Goal: Task Accomplishment & Management: Manage account settings

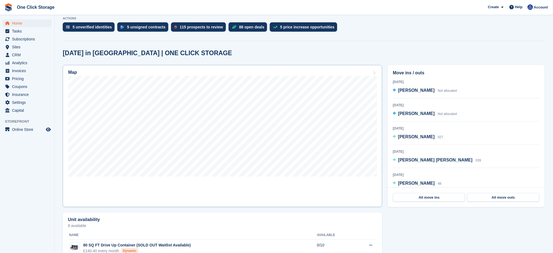
scroll to position [37, 0]
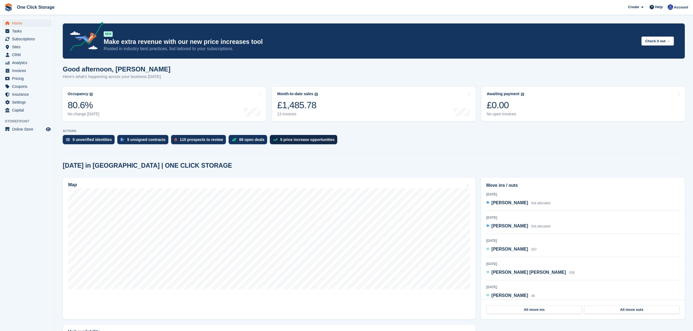
click at [283, 142] on div "5 price increase opportunities" at bounding box center [307, 140] width 54 height 4
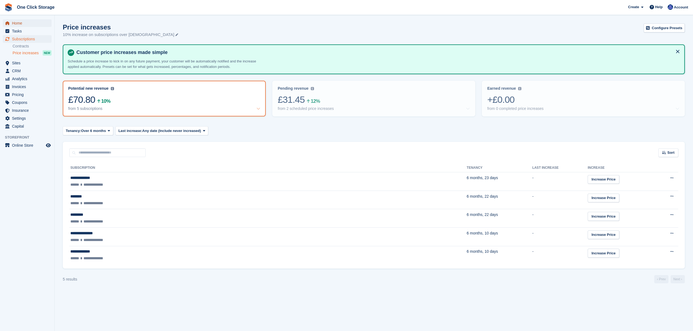
click at [25, 20] on span "Home" at bounding box center [28, 23] width 33 height 8
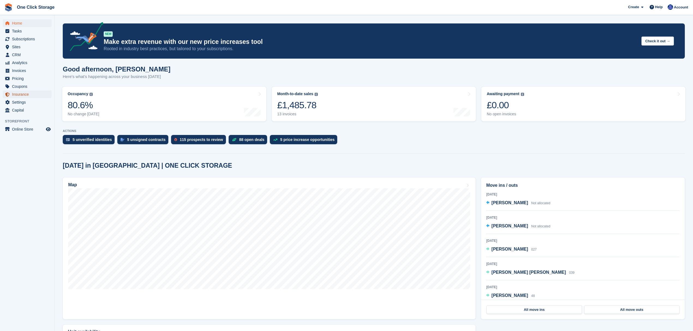
click at [22, 95] on span "Insurance" at bounding box center [28, 95] width 33 height 8
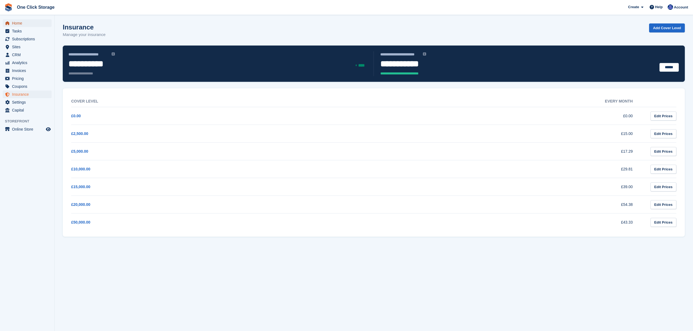
click at [21, 26] on span "Home" at bounding box center [28, 23] width 33 height 8
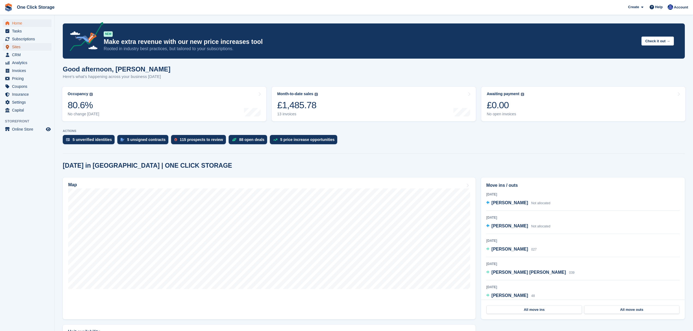
click at [23, 48] on span "Sites" at bounding box center [28, 47] width 33 height 8
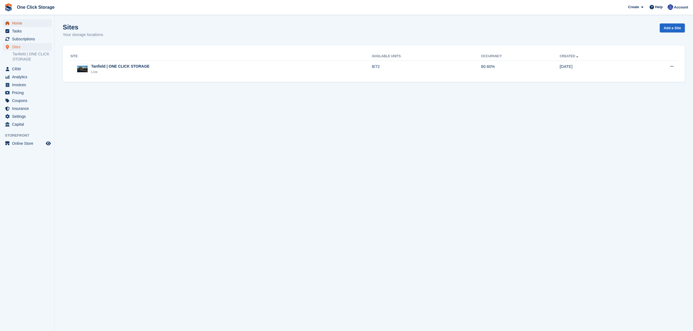
click at [25, 22] on span "Home" at bounding box center [28, 23] width 33 height 8
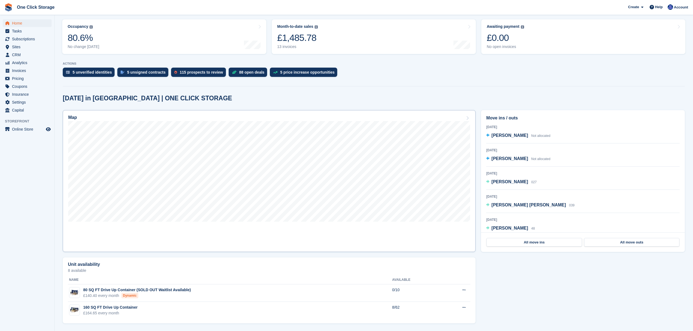
click at [468, 115] on div "Map" at bounding box center [269, 118] width 402 height 6
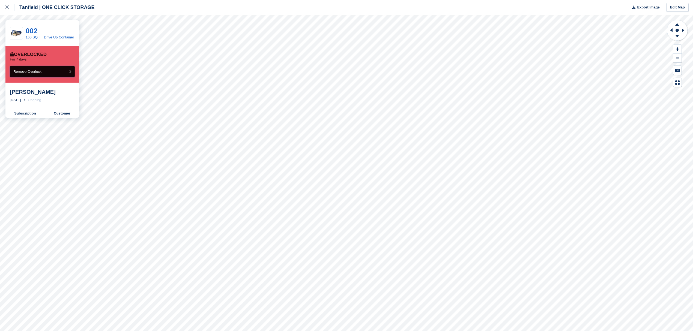
click at [59, 71] on button "Remove Overlock" at bounding box center [42, 71] width 65 height 11
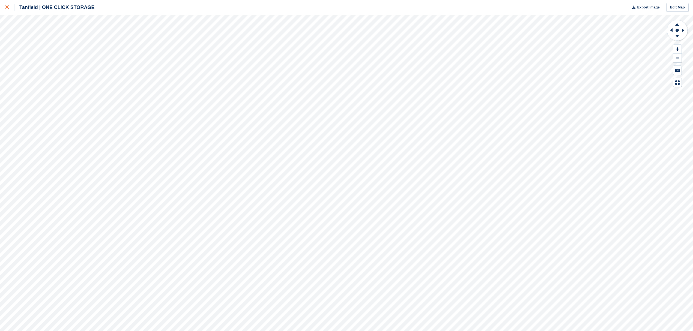
click at [7, 7] on icon at bounding box center [6, 6] width 3 height 3
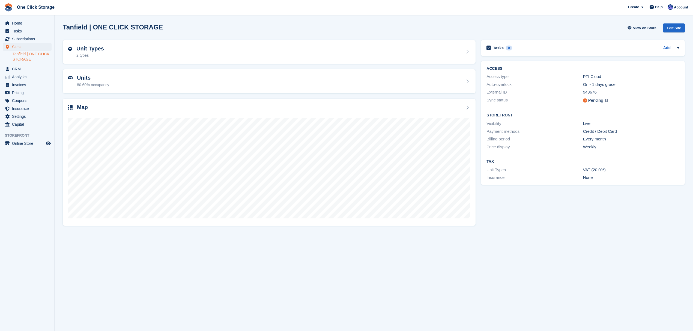
drag, startPoint x: 585, startPoint y: 179, endPoint x: 485, endPoint y: 63, distance: 153.8
click at [485, 63] on div "ACCESS Access type PTI Cloud Auto-overlock On - 1 days grace External ID 943676…" at bounding box center [583, 123] width 204 height 124
click at [600, 181] on div "Insurance None" at bounding box center [583, 178] width 193 height 8
drag, startPoint x: 615, startPoint y: 179, endPoint x: 478, endPoint y: 72, distance: 173.8
click at [478, 72] on div "Unit Types 2 types Units 80.60% occupancy Map Tasks 0 Add No tasks related to T…" at bounding box center [374, 132] width 628 height 191
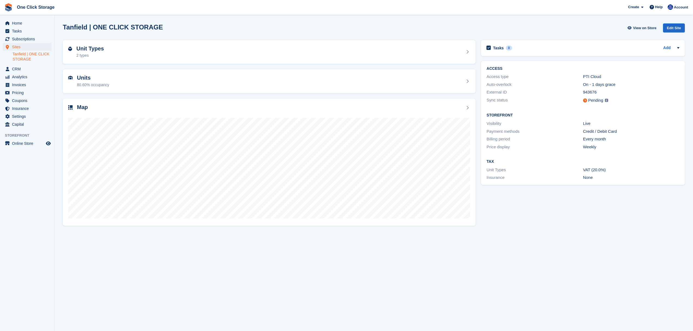
click at [521, 86] on div "Auto-overlock" at bounding box center [535, 85] width 96 height 6
drag, startPoint x: 596, startPoint y: 179, endPoint x: 489, endPoint y: 65, distance: 156.2
click at [489, 65] on div "ACCESS Access type PTI Cloud Auto-overlock On - 1 days grace External ID 943676…" at bounding box center [583, 123] width 204 height 124
click at [541, 116] on h2 "Storefront" at bounding box center [583, 115] width 193 height 4
drag, startPoint x: 599, startPoint y: 181, endPoint x: 484, endPoint y: 68, distance: 161.3
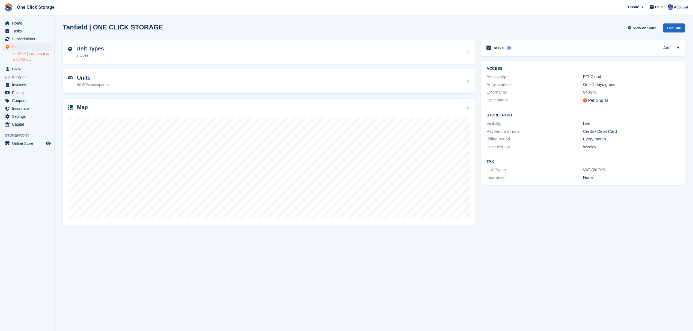
click at [484, 68] on div "ACCESS Access type PTI Cloud Auto-overlock On - 1 days grace External ID 943676…" at bounding box center [583, 123] width 204 height 124
click at [534, 113] on h2 "Storefront" at bounding box center [583, 115] width 193 height 4
click at [18, 22] on span "Home" at bounding box center [28, 23] width 33 height 8
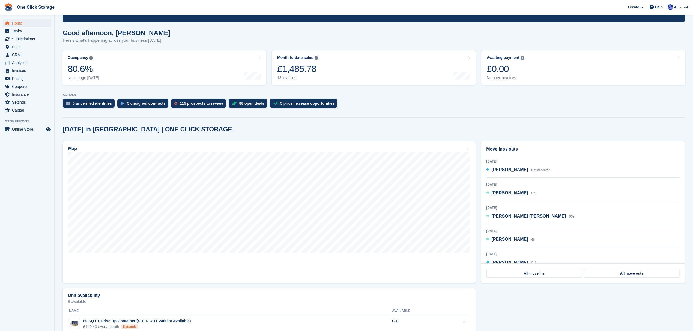
scroll to position [36, 0]
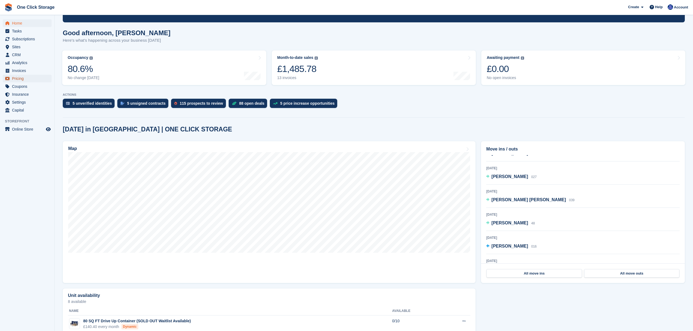
click at [25, 79] on span "Pricing" at bounding box center [28, 79] width 33 height 8
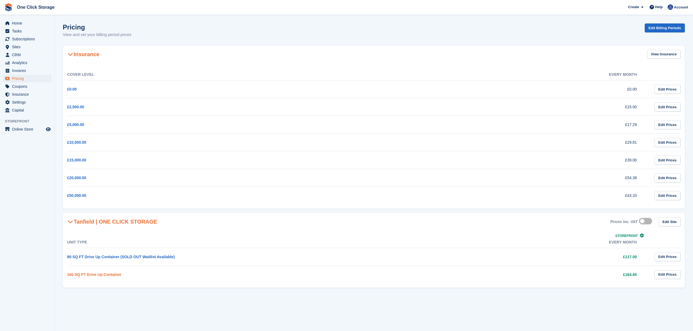
click at [114, 275] on link "160 SQ FT Drive Up Container" at bounding box center [94, 275] width 54 height 4
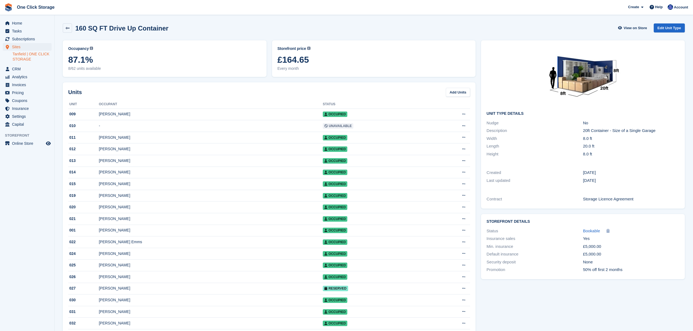
drag, startPoint x: 316, startPoint y: 58, endPoint x: 248, endPoint y: 58, distance: 67.7
click at [248, 58] on div "Occupancy Current percentage of all currently allocated units of this unit type…" at bounding box center [269, 59] width 418 height 42
click at [300, 59] on span "£164.65" at bounding box center [374, 60] width 193 height 10
drag, startPoint x: 308, startPoint y: 62, endPoint x: 273, endPoint y: 62, distance: 34.9
click at [273, 62] on div "Storefront price The price any visitor to your Storefront will be asked to pay.…" at bounding box center [374, 58] width 204 height 37
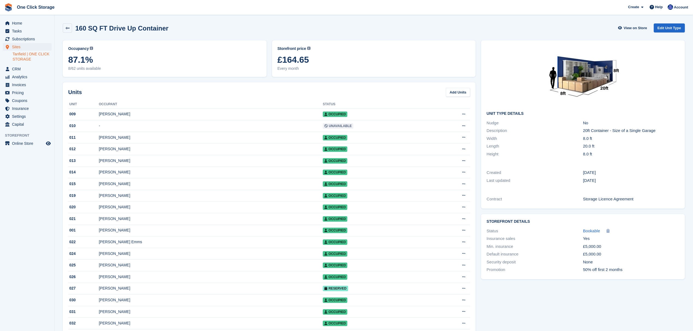
click at [303, 64] on span "£164.65" at bounding box center [374, 60] width 193 height 10
click at [66, 29] on icon at bounding box center [67, 28] width 4 height 4
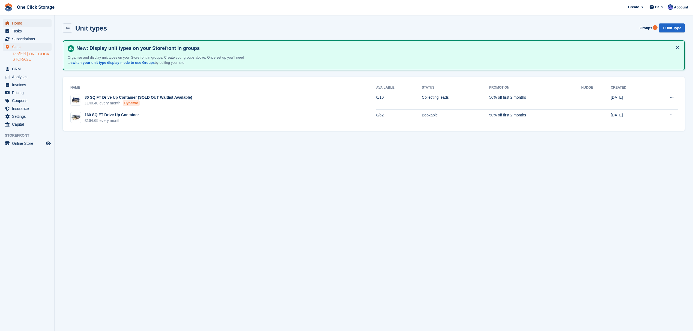
click at [28, 23] on span "Home" at bounding box center [28, 23] width 33 height 8
